Goal: Task Accomplishment & Management: Use online tool/utility

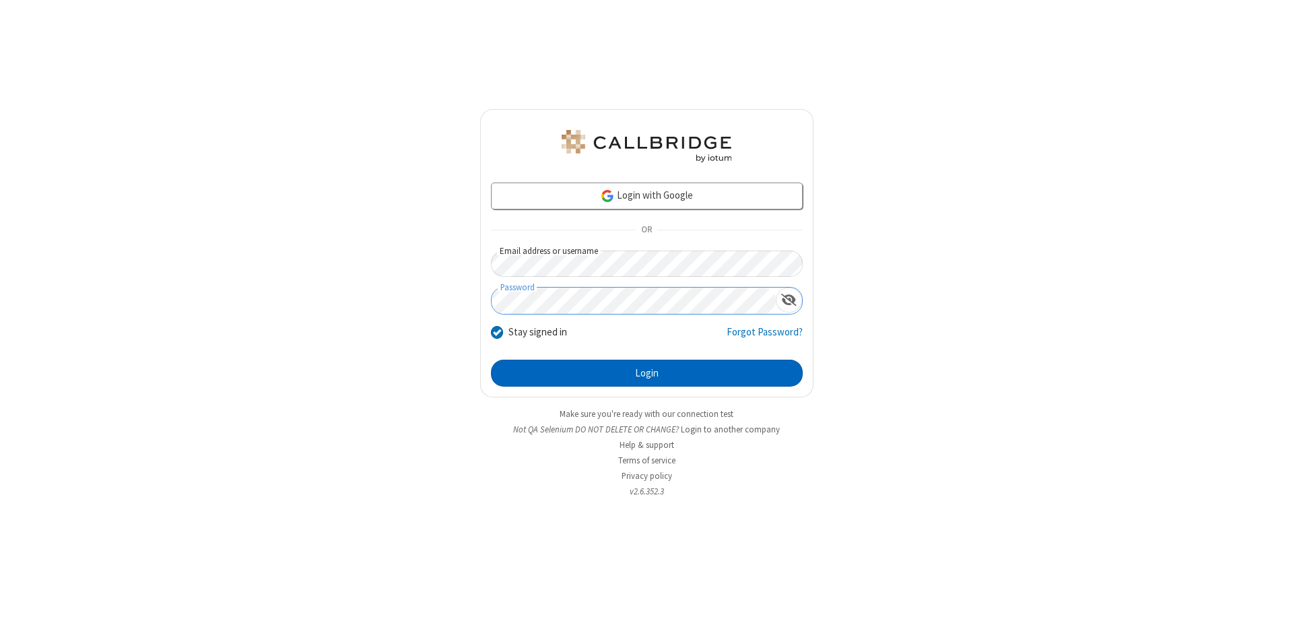
click at [646, 373] on button "Login" at bounding box center [647, 373] width 312 height 27
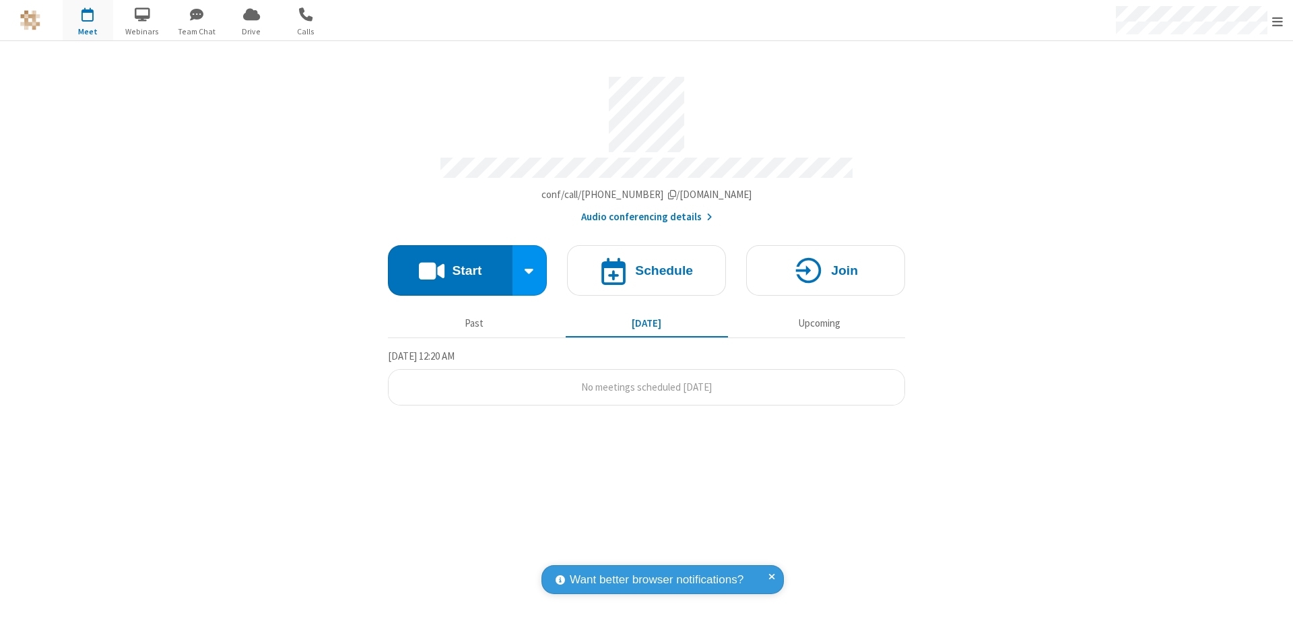
click at [1277, 21] on span "Open menu" at bounding box center [1277, 21] width 11 height 13
click at [251, 31] on span "Drive" at bounding box center [251, 32] width 51 height 12
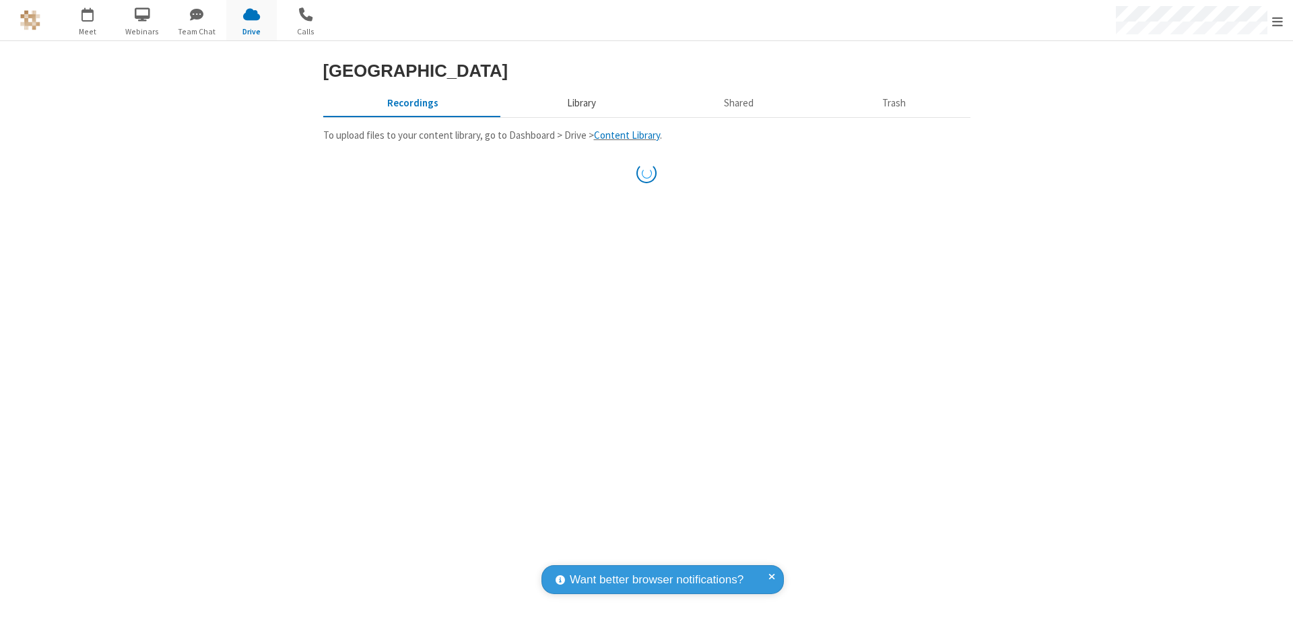
click at [579, 116] on button "Library" at bounding box center [581, 103] width 158 height 26
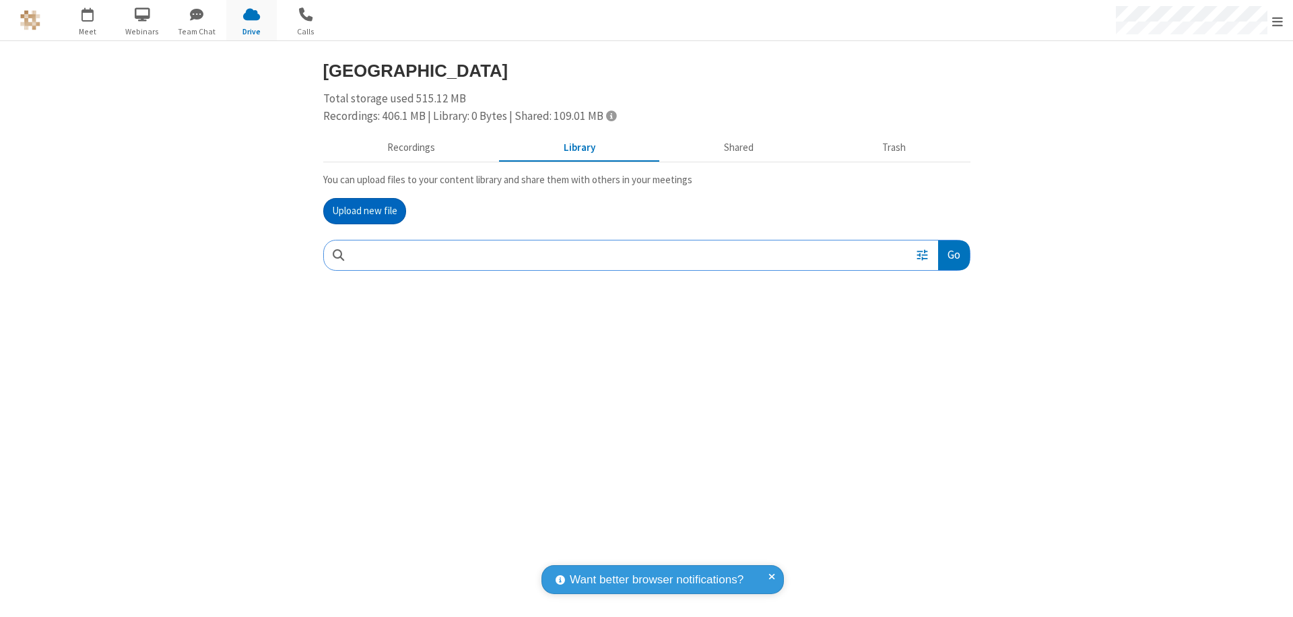
click at [364, 211] on button "Upload new file" at bounding box center [364, 211] width 83 height 27
click at [942, 343] on span "Move to trash" at bounding box center [942, 343] width 9 height 12
